Goal: Task Accomplishment & Management: Complete application form

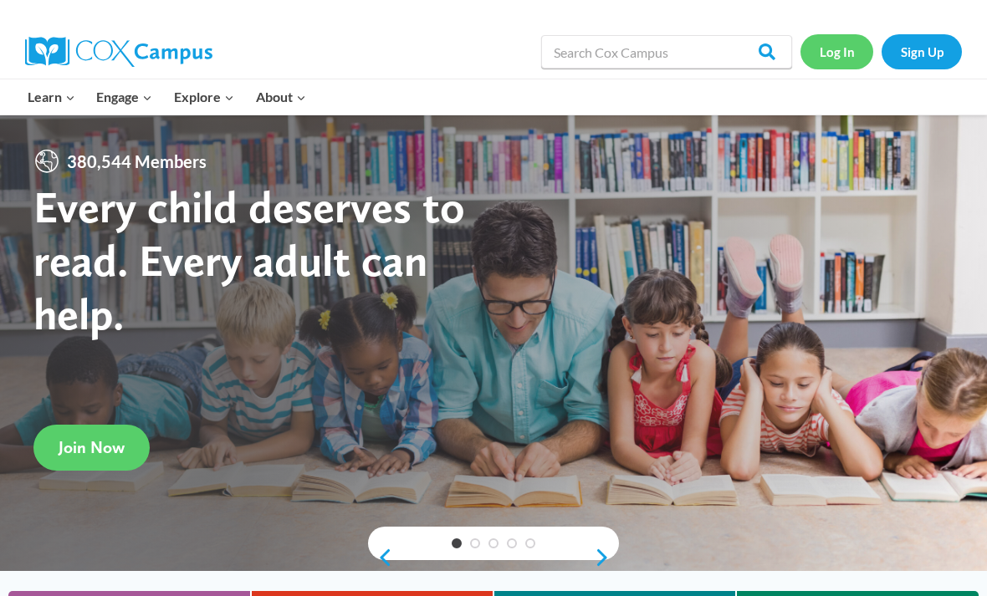
click at [829, 59] on link "Log In" at bounding box center [836, 51] width 73 height 34
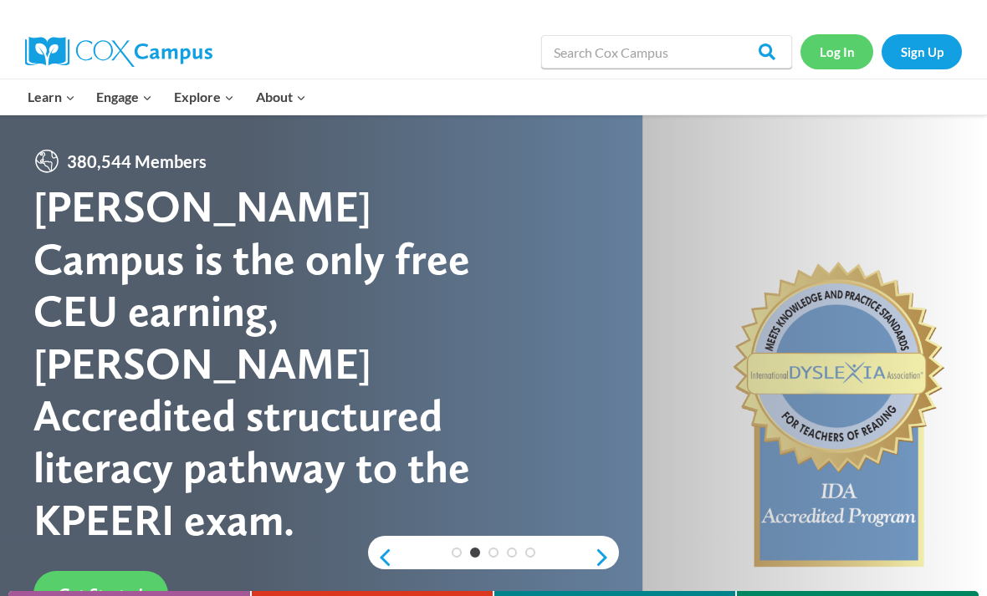
click at [831, 58] on link "Log In" at bounding box center [836, 51] width 73 height 34
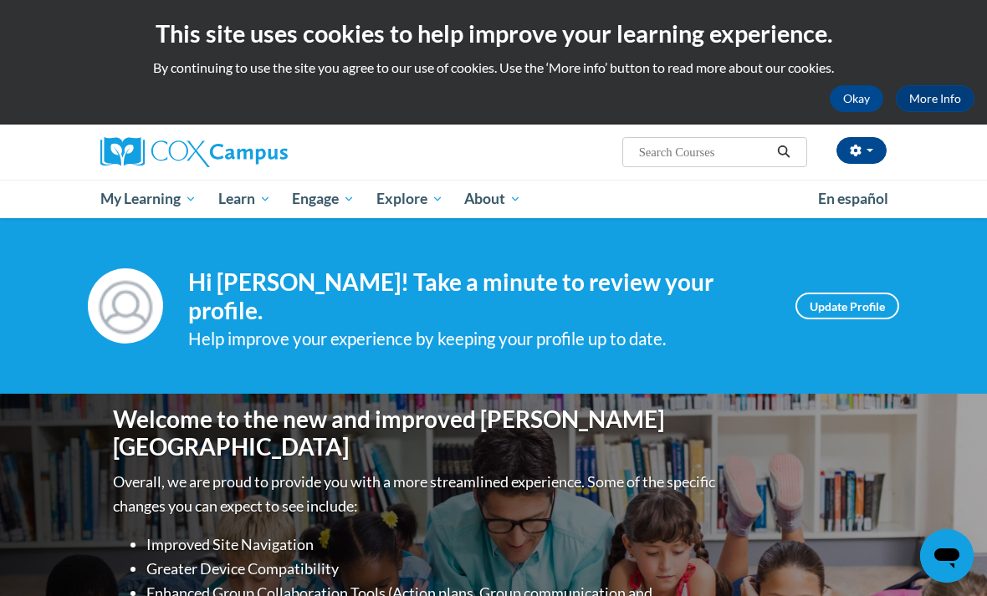
click at [856, 99] on button "Okay" at bounding box center [857, 98] width 54 height 27
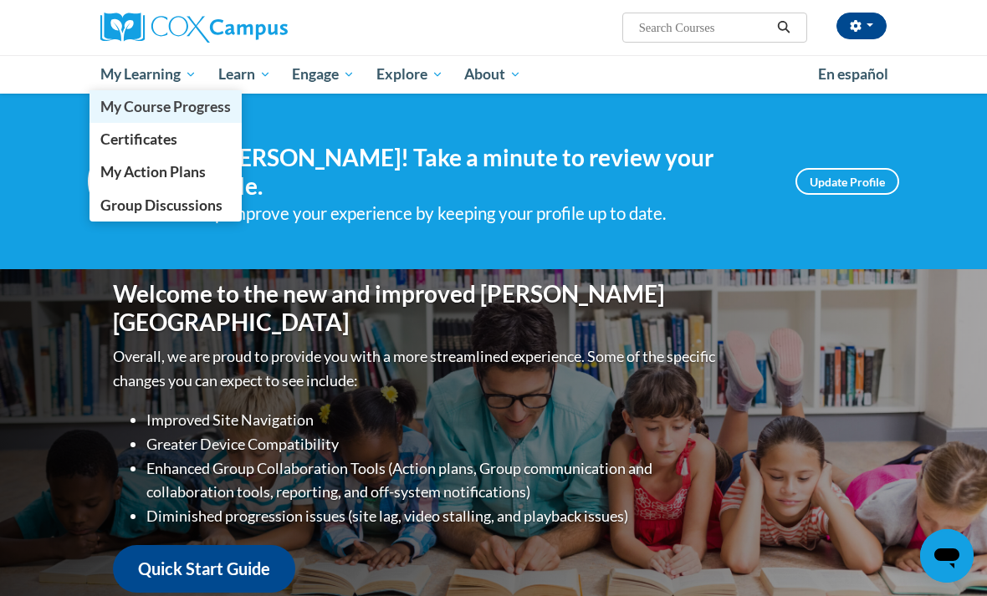
click at [141, 103] on span "My Course Progress" at bounding box center [165, 107] width 130 height 18
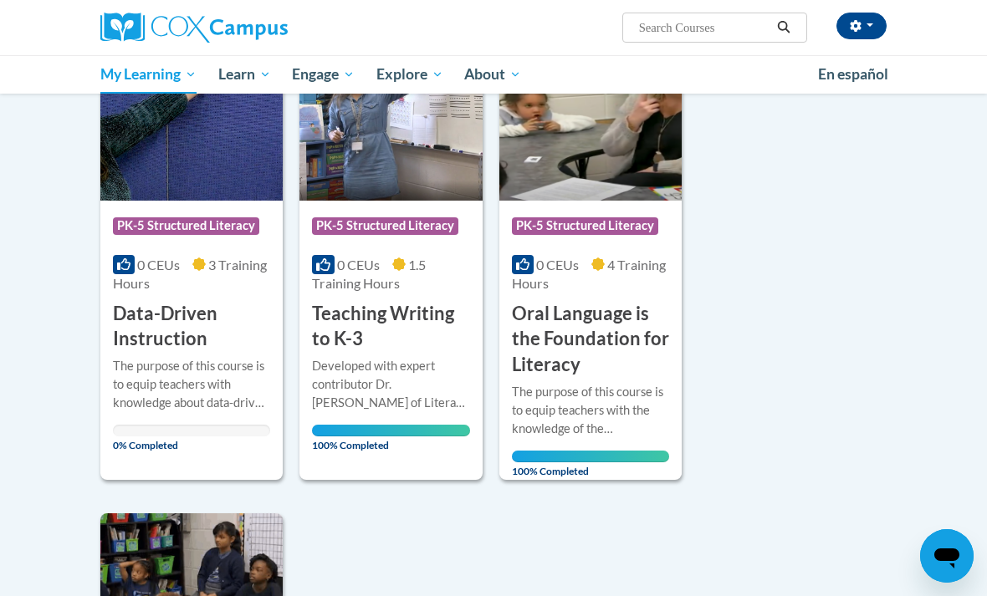
scroll to position [1215, 0]
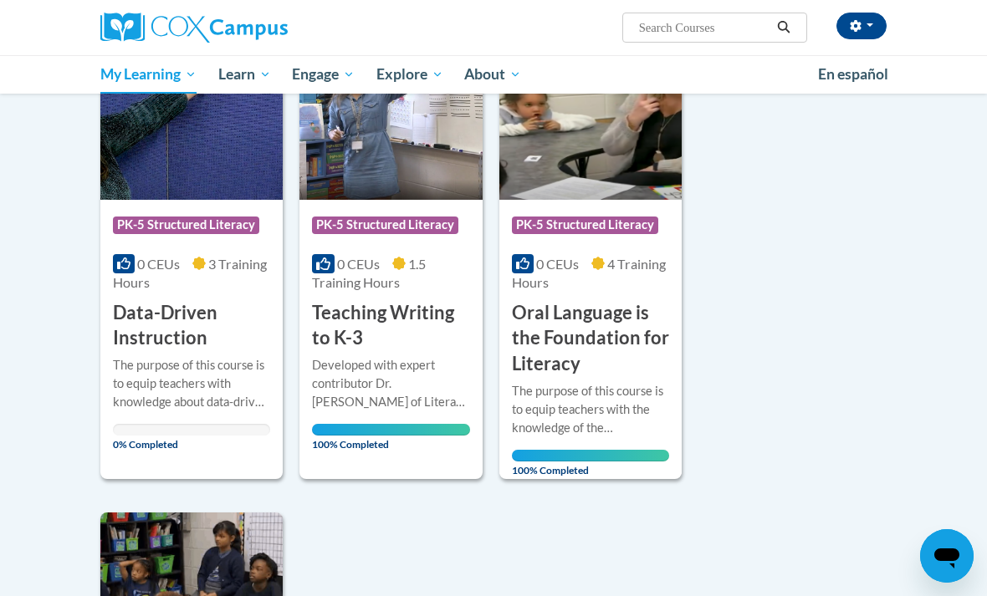
click at [233, 311] on h3 "Data-Driven Instruction" at bounding box center [191, 326] width 157 height 52
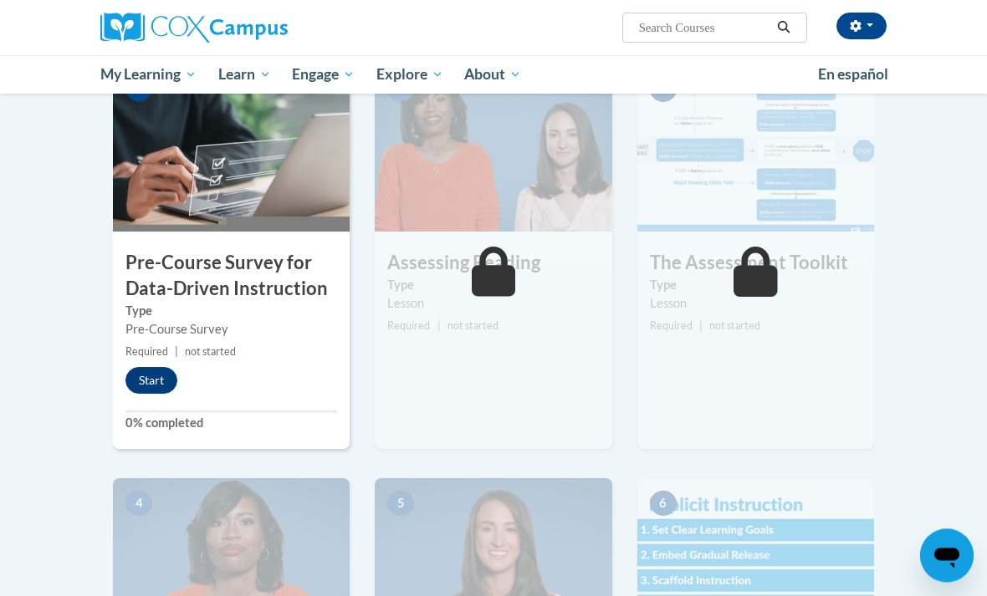
scroll to position [370, 0]
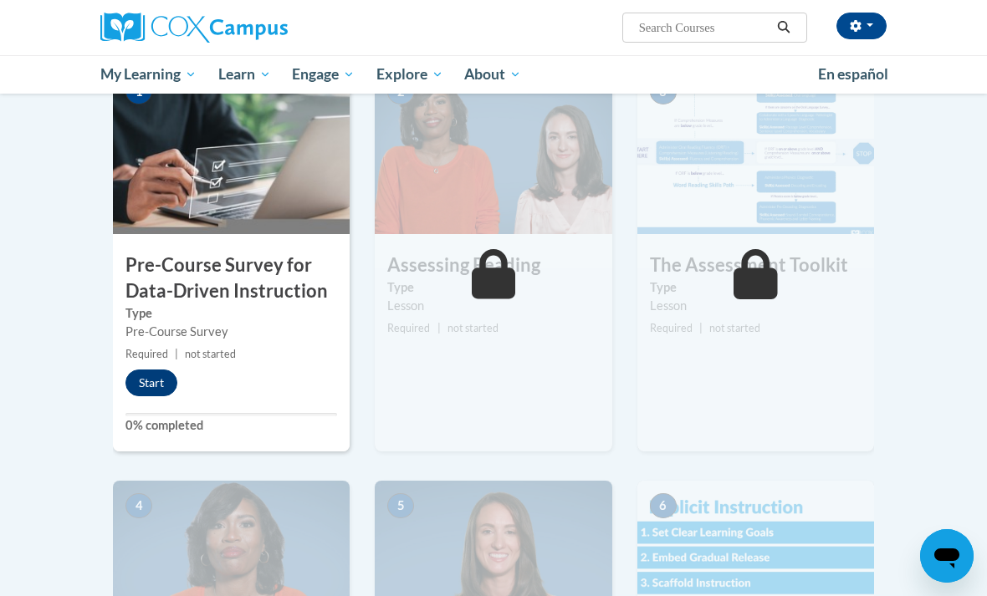
click at [158, 381] on button "Start" at bounding box center [151, 383] width 52 height 27
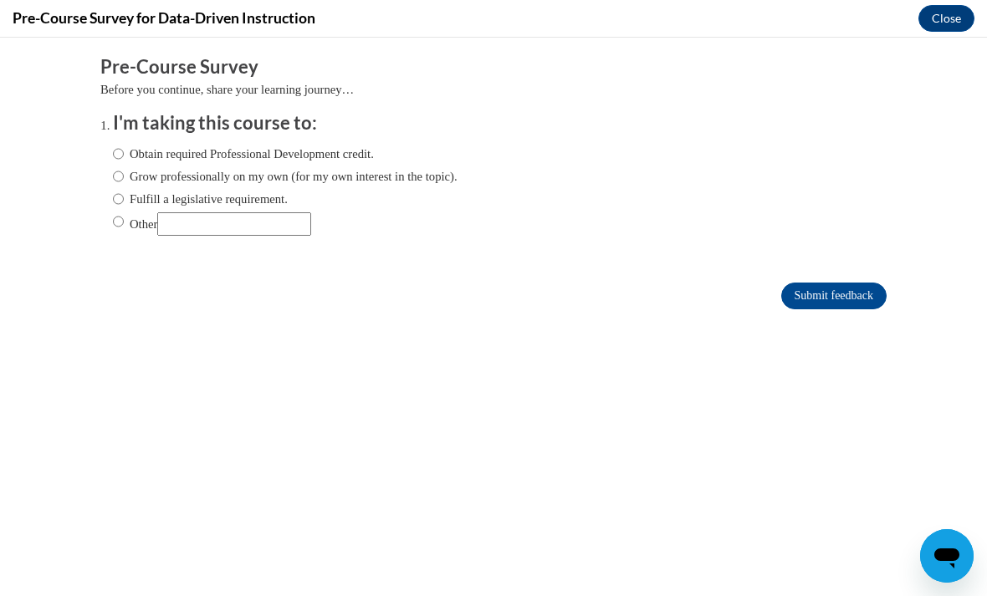
scroll to position [0, 0]
click at [120, 152] on input "Obtain required Professional Development credit." at bounding box center [118, 154] width 11 height 18
radio input "true"
click at [801, 292] on input "Submit feedback" at bounding box center [833, 296] width 105 height 27
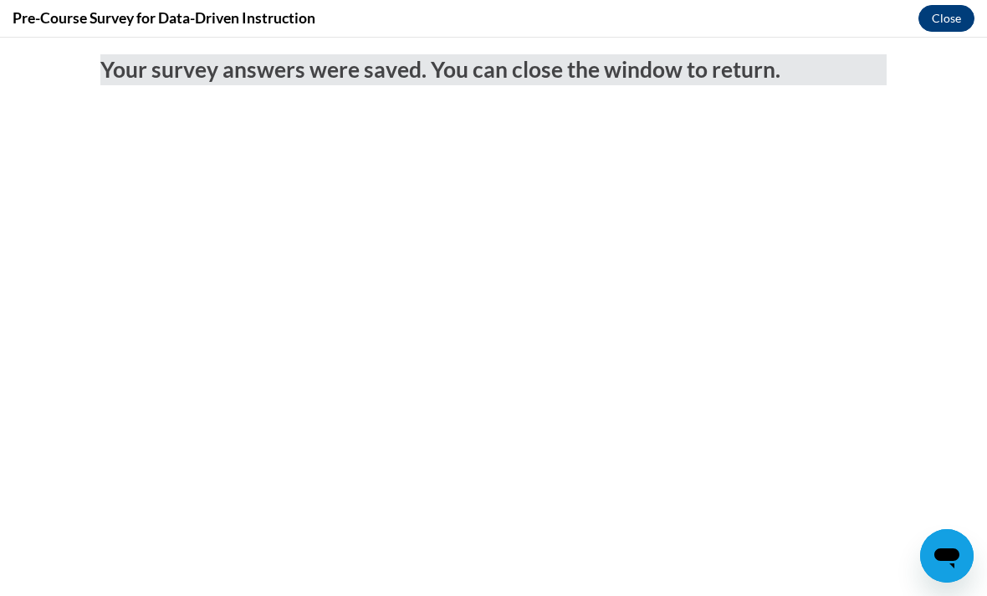
click at [949, 17] on button "Close" at bounding box center [946, 18] width 56 height 27
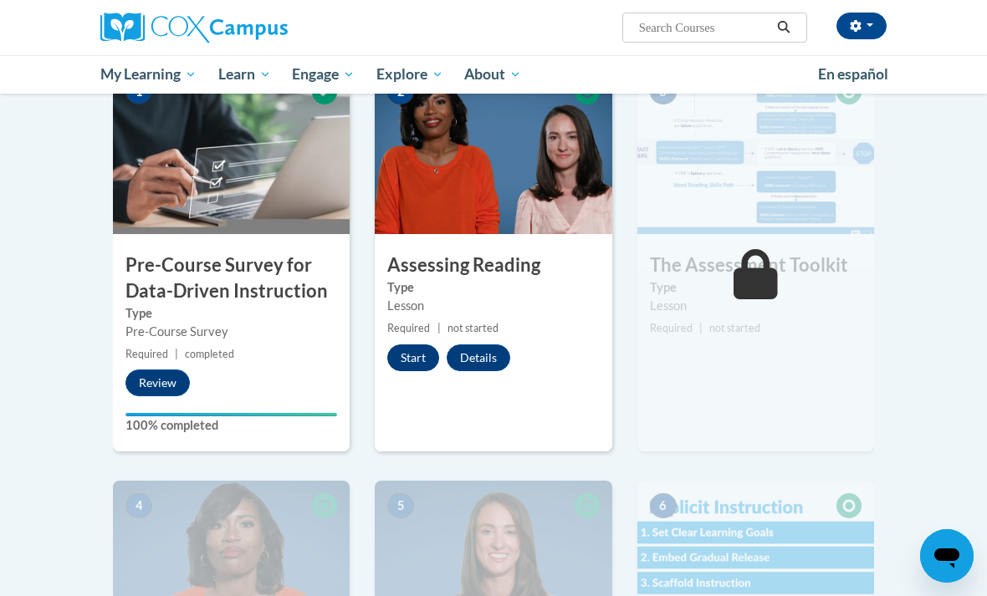
click at [412, 362] on button "Start" at bounding box center [413, 358] width 52 height 27
